Goal: Find contact information: Find contact information

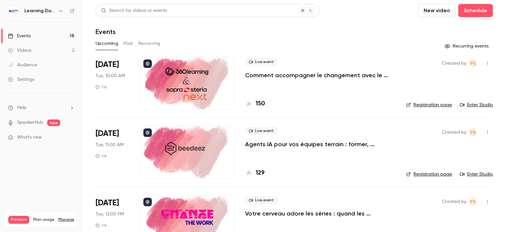
click at [30, 64] on div "Audience" at bounding box center [22, 65] width 29 height 7
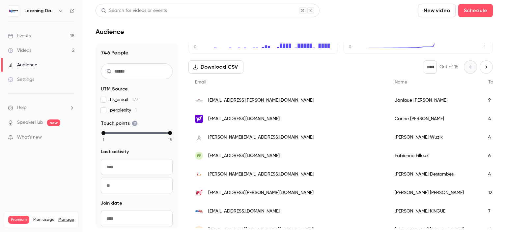
scroll to position [65, 0]
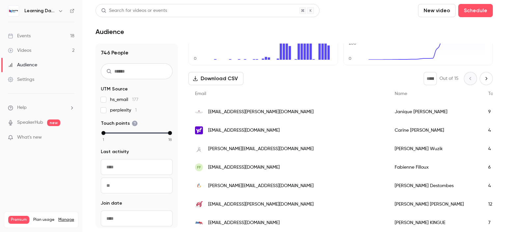
click at [32, 52] on link "Videos 2" at bounding box center [41, 50] width 82 height 15
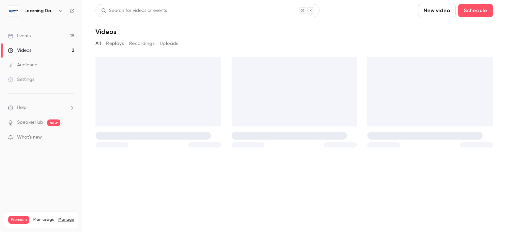
click at [33, 66] on div "Audience" at bounding box center [22, 65] width 29 height 7
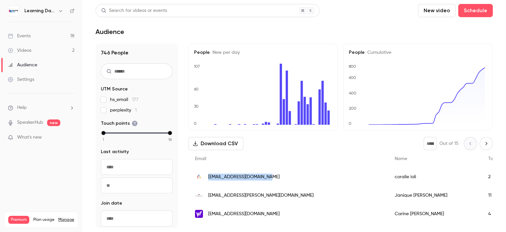
drag, startPoint x: 272, startPoint y: 180, endPoint x: 209, endPoint y: 177, distance: 63.0
click at [209, 177] on div "[EMAIL_ADDRESS][DOMAIN_NAME]" at bounding box center [289, 176] width 200 height 18
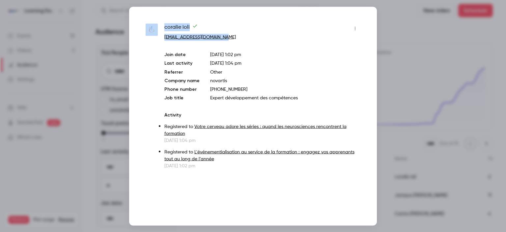
drag, startPoint x: 226, startPoint y: 37, endPoint x: 158, endPoint y: 40, distance: 67.6
click at [158, 40] on div "[PERSON_NAME] [PERSON_NAME][EMAIL_ADDRESS][PERSON_NAME][DOMAIN_NAME] Join date …" at bounding box center [253, 96] width 215 height 146
copy div "[PERSON_NAME] [PERSON_NAME][EMAIL_ADDRESS][PERSON_NAME][DOMAIN_NAME]"
